Goal: Task Accomplishment & Management: Manage account settings

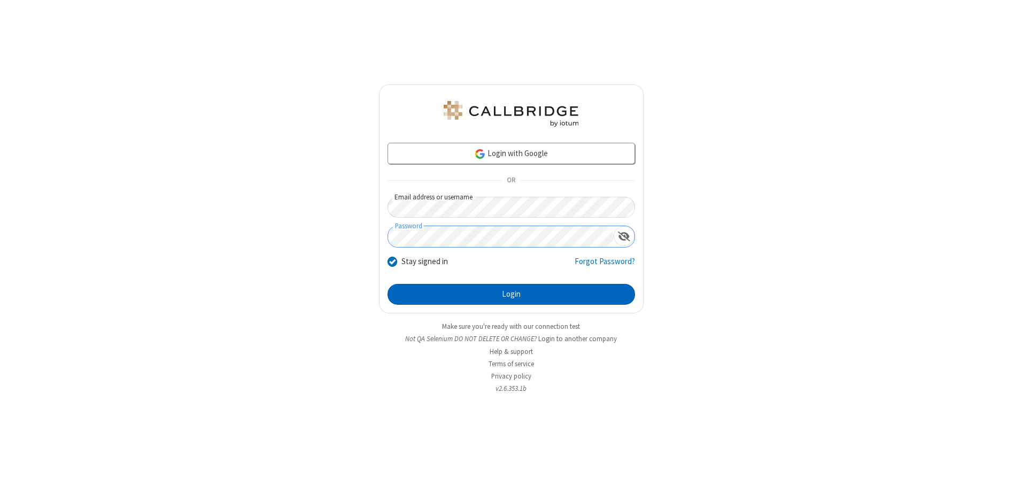
click at [511, 294] on button "Login" at bounding box center [512, 294] width 248 height 21
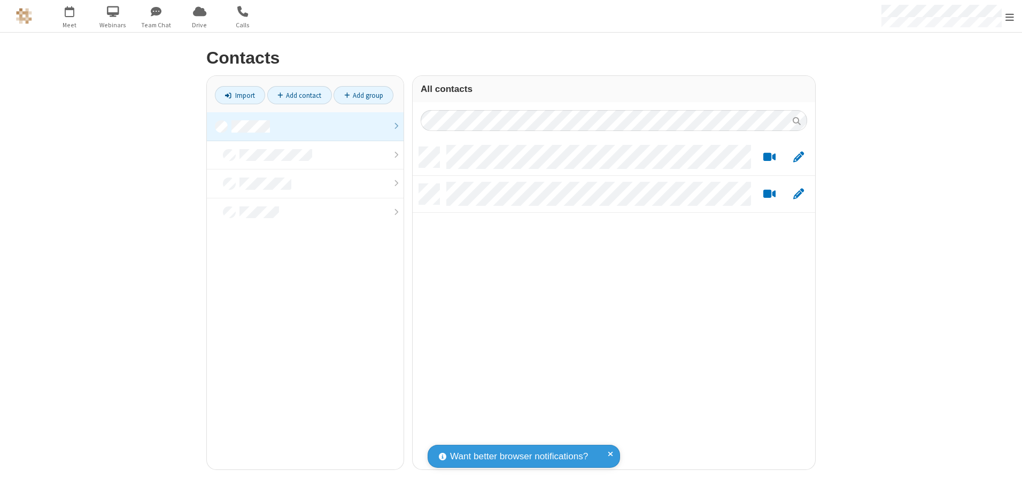
scroll to position [322, 395]
click at [305, 126] on link at bounding box center [305, 126] width 197 height 29
click at [299, 95] on link "Add contact" at bounding box center [299, 95] width 65 height 18
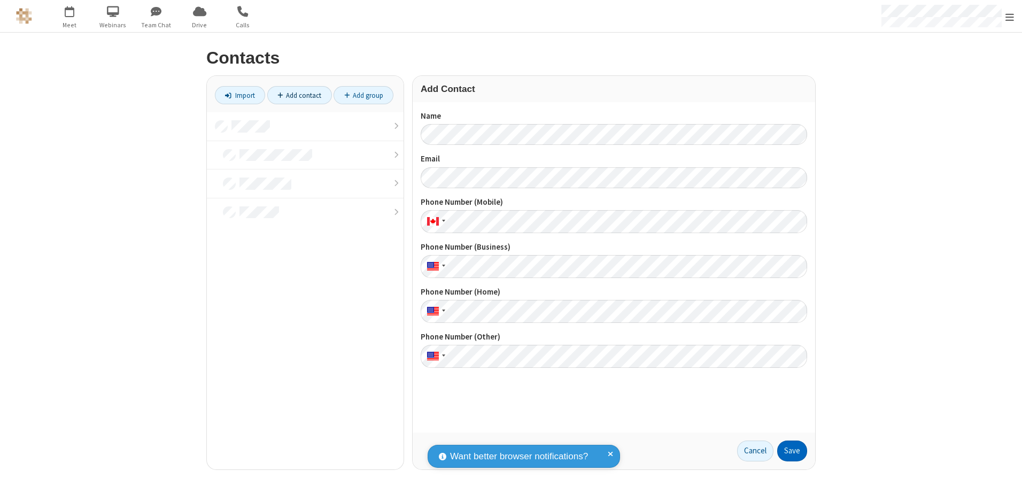
click at [792, 451] on button "Save" at bounding box center [792, 451] width 30 height 21
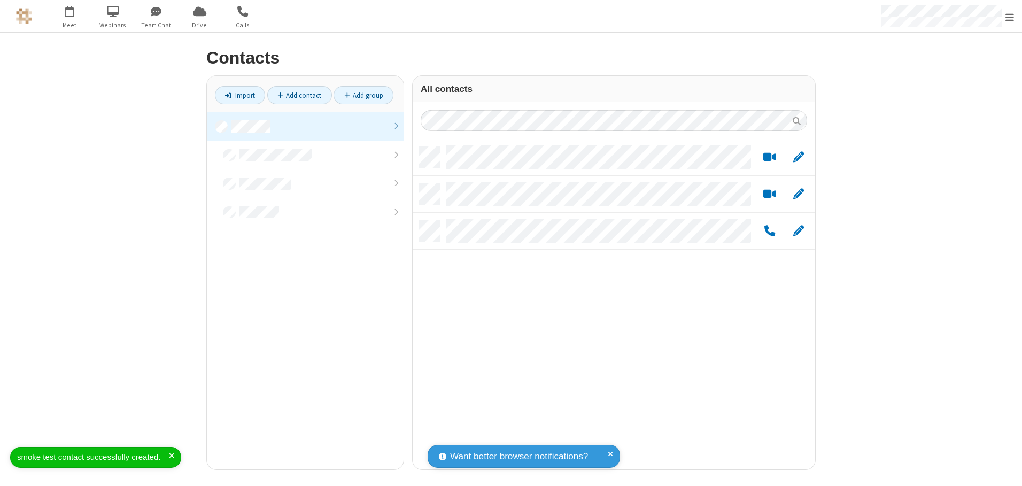
scroll to position [322, 395]
